Goal: Transaction & Acquisition: Purchase product/service

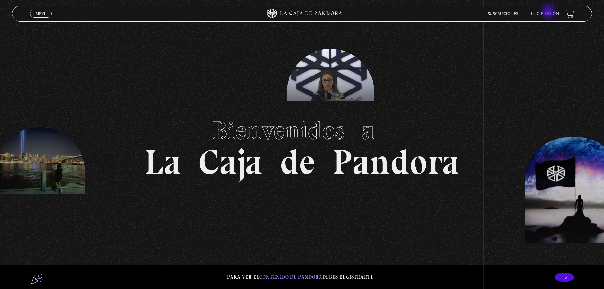
click at [549, 12] on link "Inicie sesión" at bounding box center [545, 14] width 28 height 4
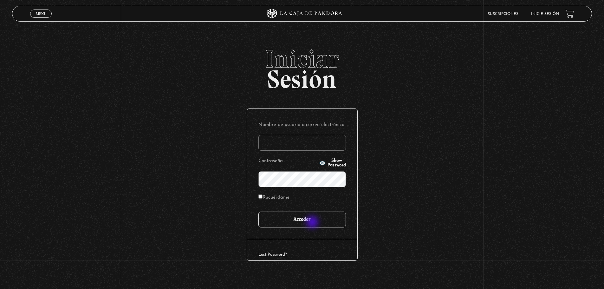
type input "[PERSON_NAME]"
click at [313, 223] on input "Acceder" at bounding box center [301, 219] width 87 height 16
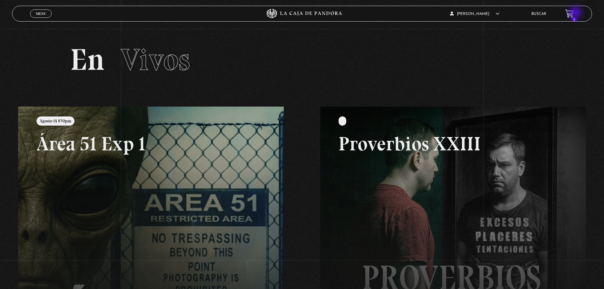
click at [573, 13] on icon at bounding box center [569, 13] width 8 height 7
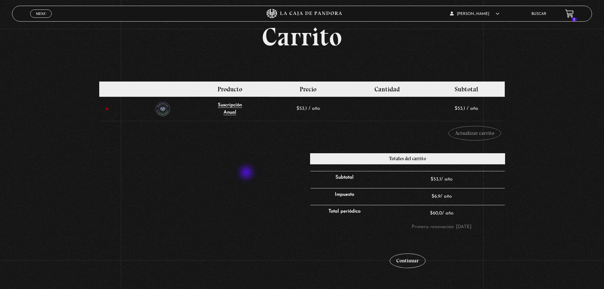
scroll to position [32, 0]
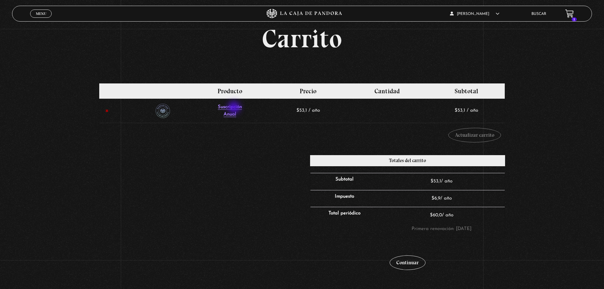
click at [235, 108] on span "Suscripción" at bounding box center [230, 107] width 24 height 5
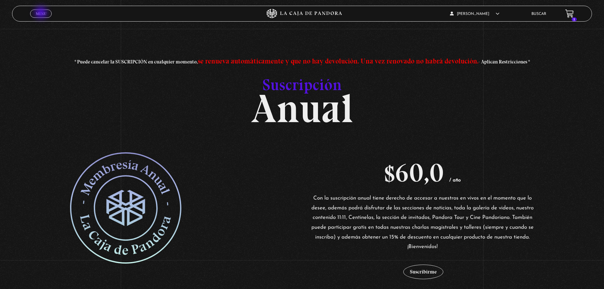
click at [42, 13] on span "Menu" at bounding box center [41, 14] width 10 height 4
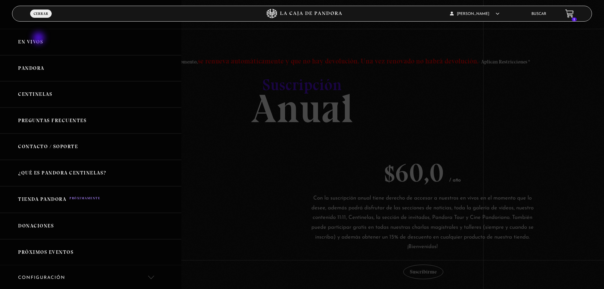
click at [39, 39] on link "En vivos" at bounding box center [90, 42] width 181 height 26
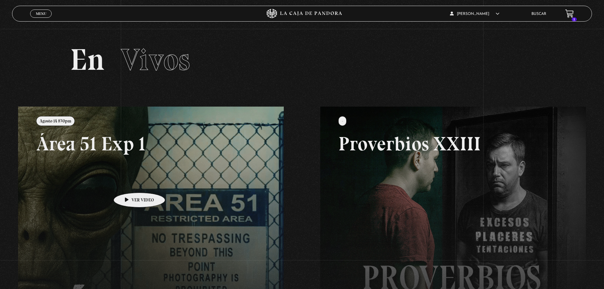
click at [129, 183] on link at bounding box center [320, 251] width 604 height 289
